Goal: Task Accomplishment & Management: Manage account settings

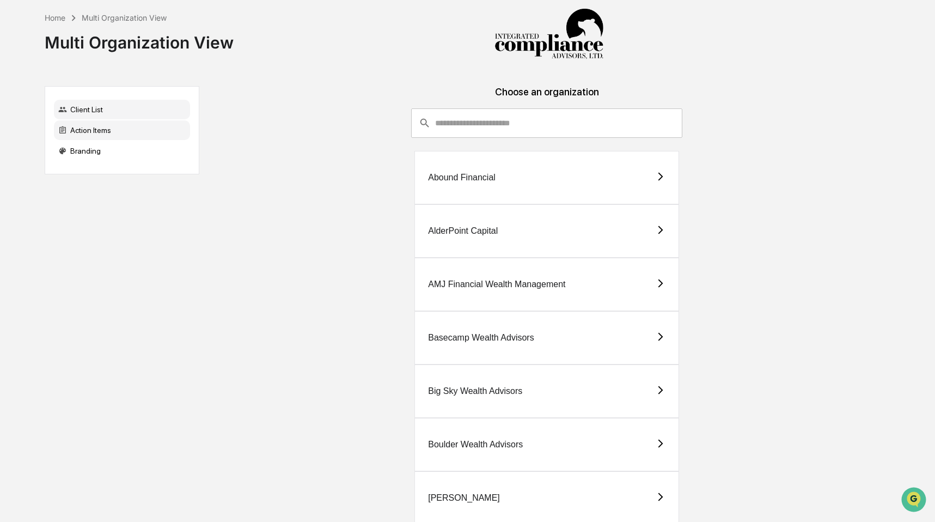
click at [145, 130] on div "Action Items" at bounding box center [122, 130] width 136 height 20
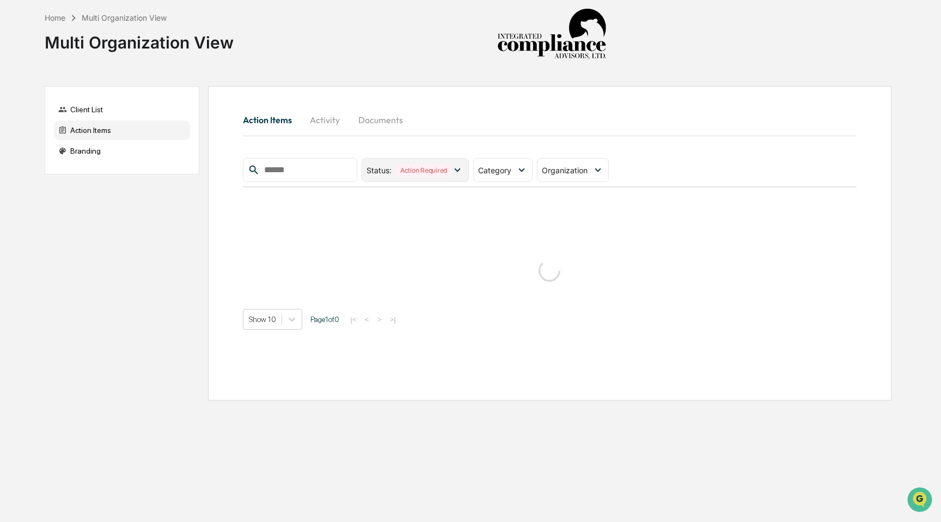
click at [458, 171] on icon at bounding box center [457, 170] width 12 height 12
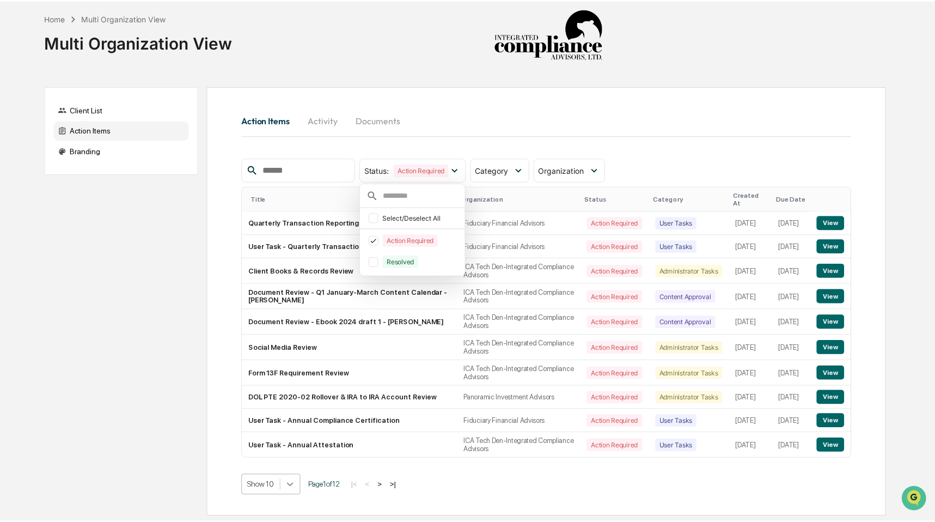
scroll to position [70, 0]
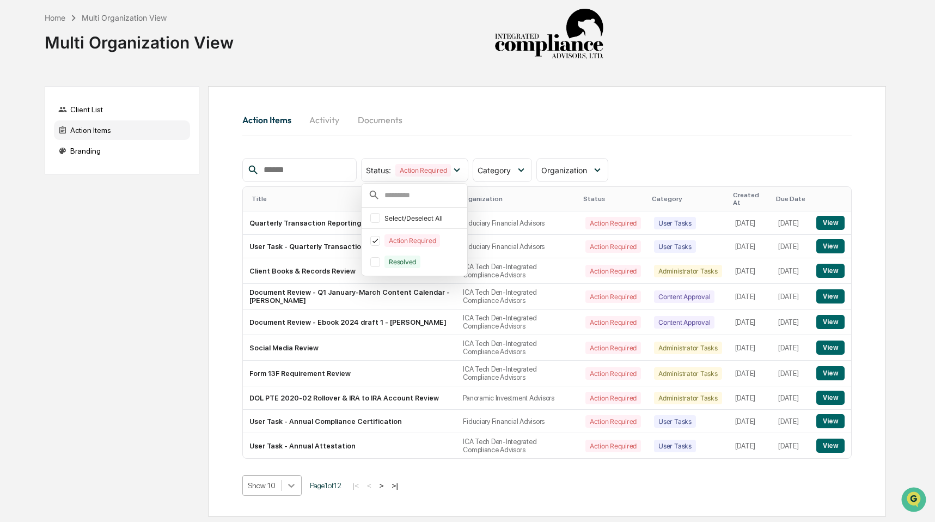
click at [293, 481] on body "Home Multi Organization View Multi Organization View Client List Action Items B…" at bounding box center [467, 261] width 935 height 522
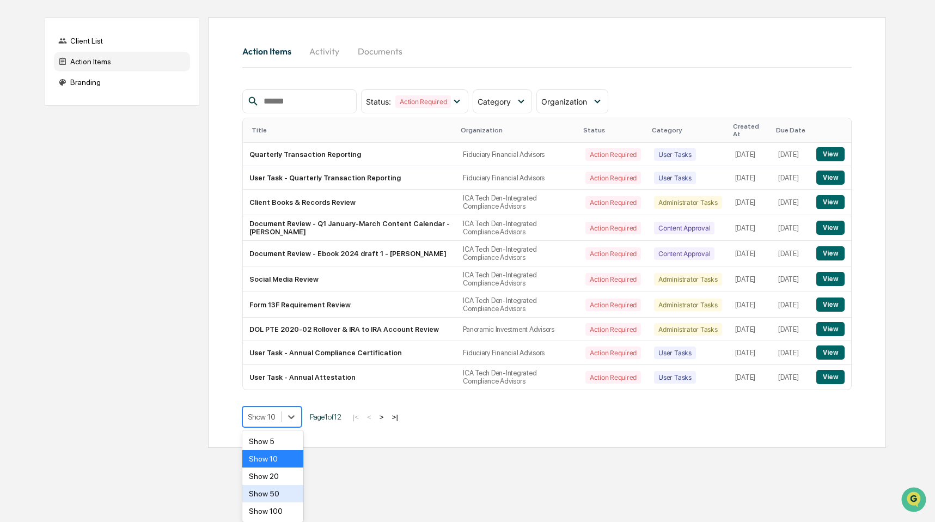
click at [282, 491] on div "Show 50" at bounding box center [273, 493] width 62 height 17
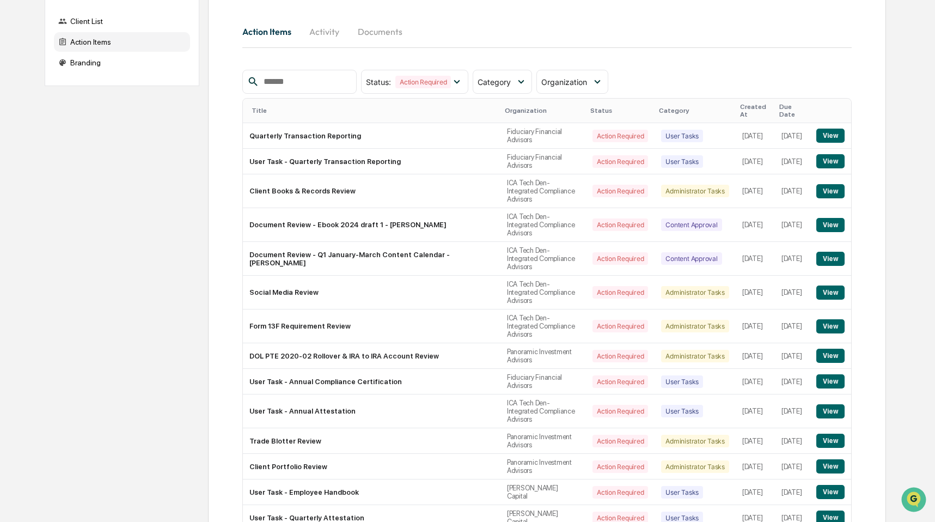
scroll to position [0, 0]
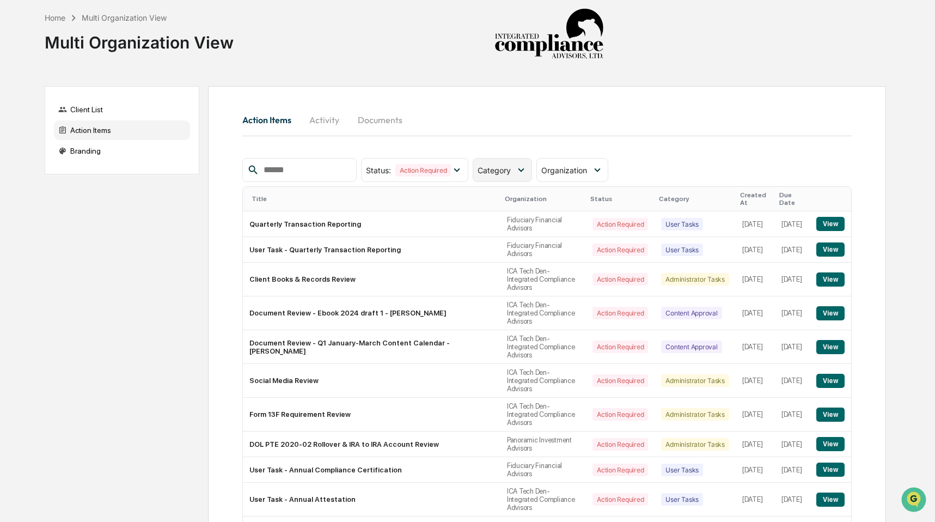
click at [527, 170] on icon at bounding box center [521, 170] width 12 height 12
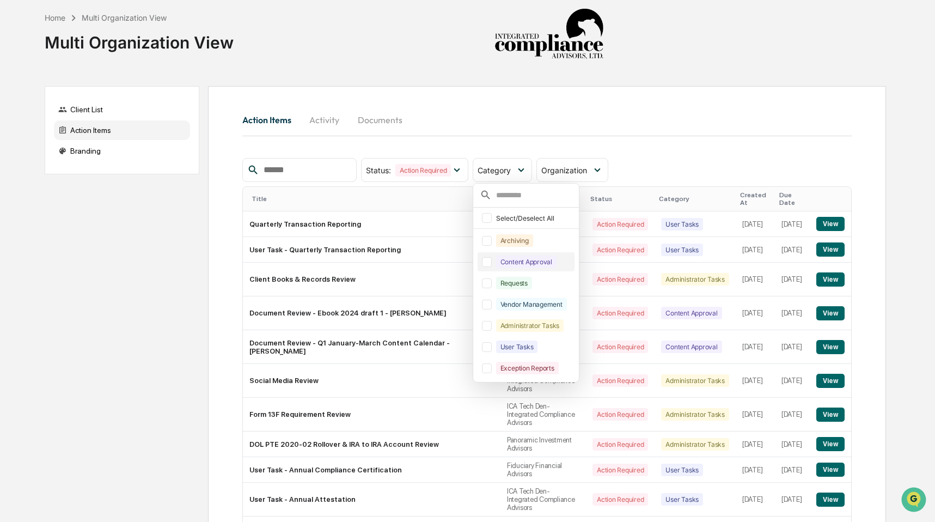
click at [490, 263] on div at bounding box center [487, 262] width 10 height 10
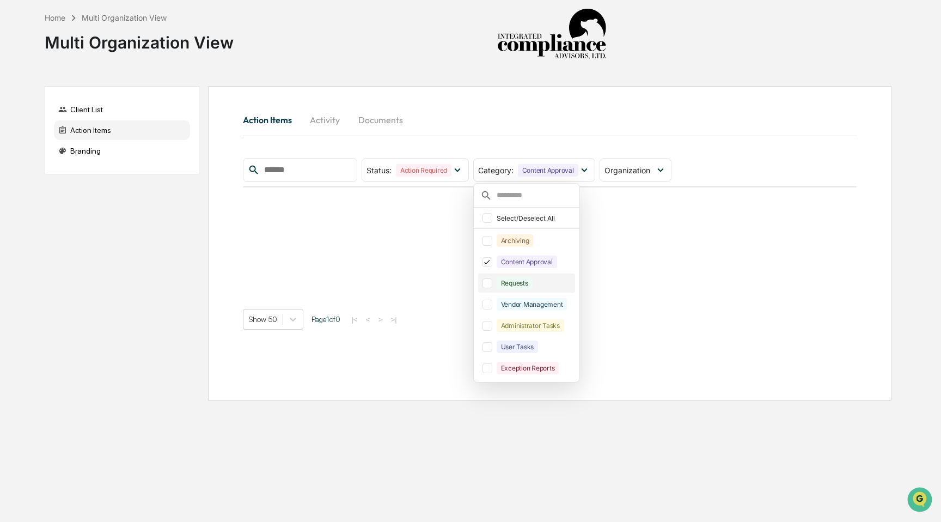
drag, startPoint x: 489, startPoint y: 279, endPoint x: 500, endPoint y: 292, distance: 17.0
click at [489, 279] on div at bounding box center [487, 283] width 10 height 10
click at [798, 115] on div "Action Items Activity Documents" at bounding box center [550, 120] width 614 height 26
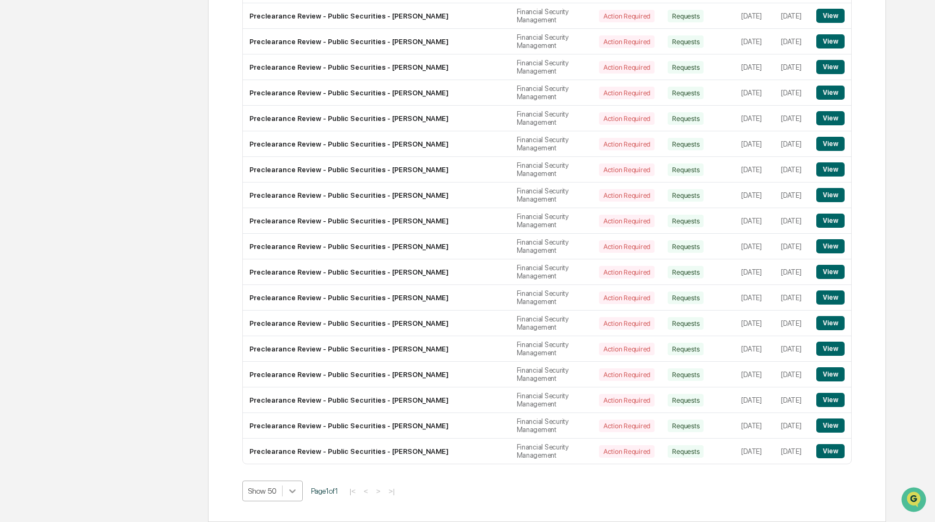
scroll to position [701, 0]
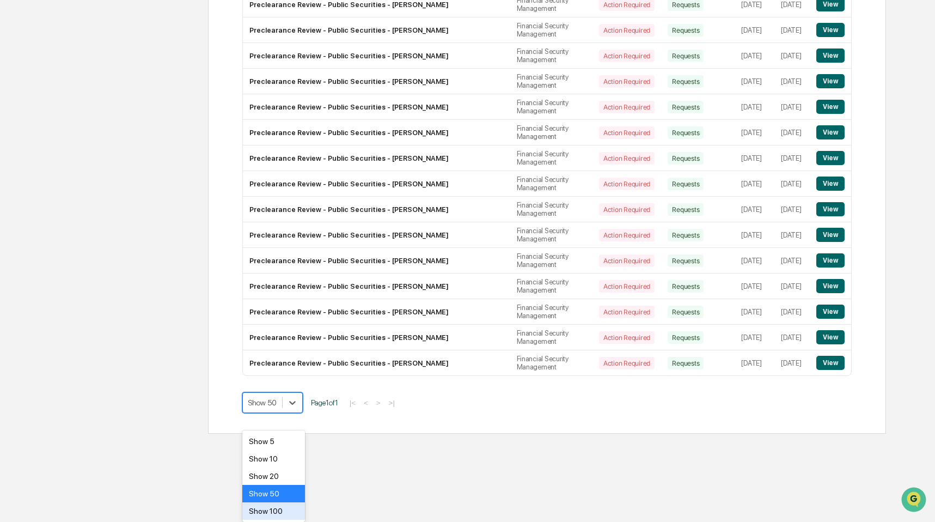
click at [281, 508] on div "Show 100" at bounding box center [273, 510] width 63 height 17
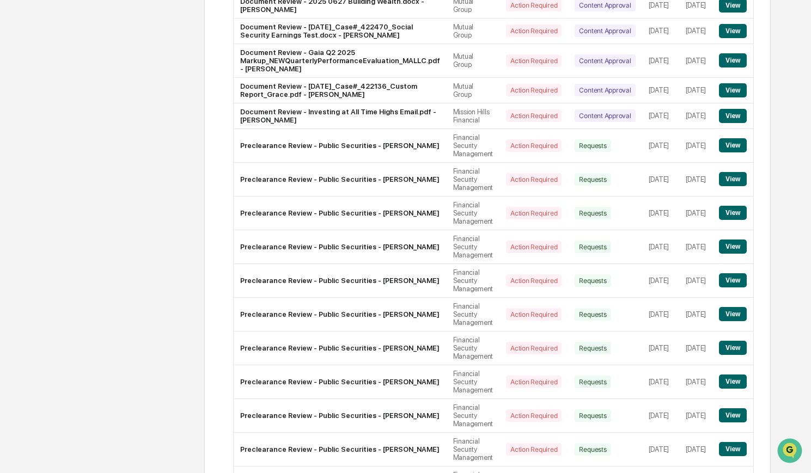
scroll to position [0, 0]
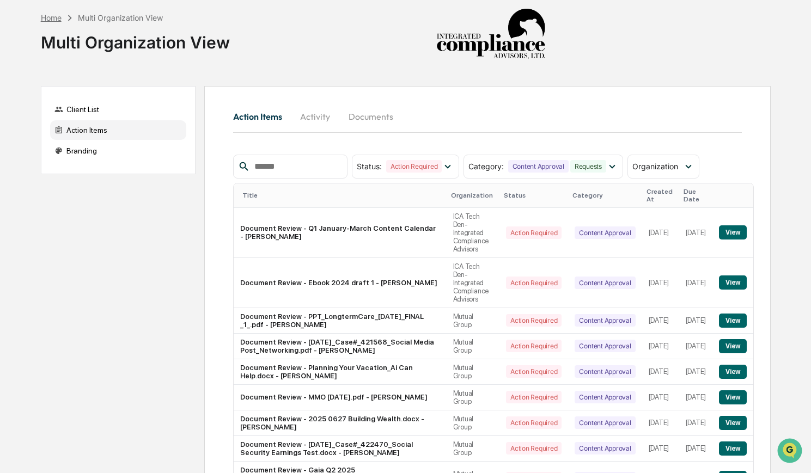
click at [53, 21] on div "Home" at bounding box center [51, 17] width 21 height 9
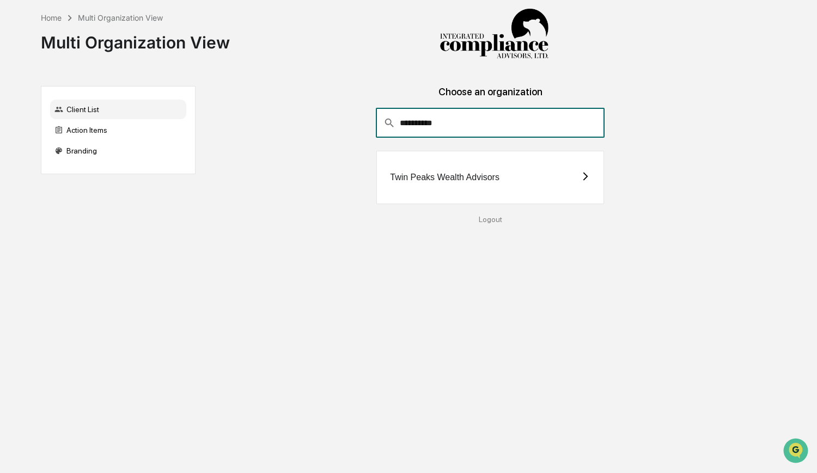
click at [574, 178] on div "Twin Peaks Wealth Advisors" at bounding box center [490, 177] width 228 height 53
